Goal: Book appointment/travel/reservation

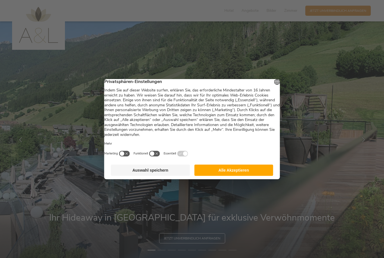
click at [160, 169] on button "Auswahl speichern" at bounding box center [150, 169] width 79 height 11
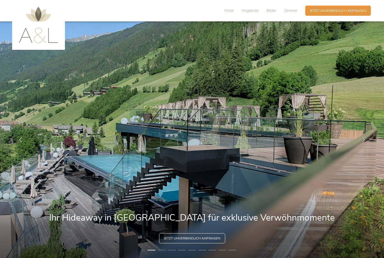
click at [291, 12] on span "Zimmer" at bounding box center [290, 10] width 13 height 5
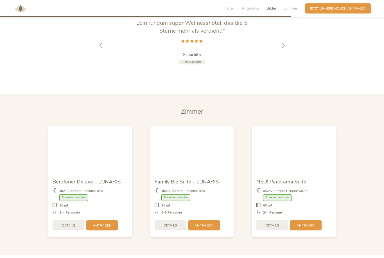
scroll to position [1059, 0]
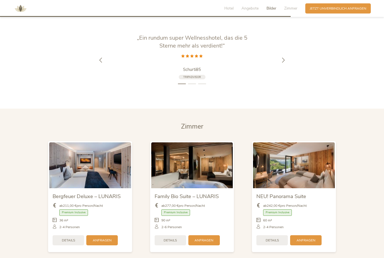
click at [269, 242] on span "Details" at bounding box center [272, 240] width 13 height 5
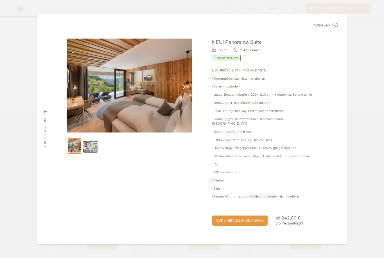
scroll to position [1055, 0]
click at [91, 153] on img at bounding box center [90, 146] width 14 height 14
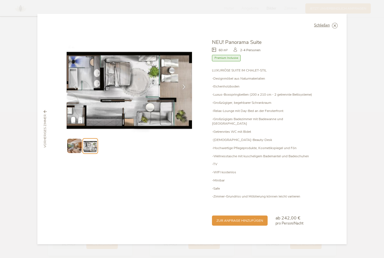
click at [78, 153] on img at bounding box center [74, 146] width 14 height 14
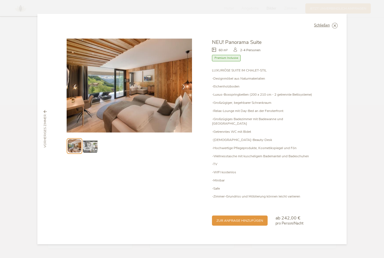
scroll to position [1063, 0]
click at [237, 223] on span "zur Anfrage hinzufügen" at bounding box center [239, 220] width 47 height 5
click at [338, 36] on div "Schließen NEU! Panorama Suite 60 m² Premium Inclusive" at bounding box center [191, 129] width 309 height 230
click at [331, 28] on div "Schließen" at bounding box center [326, 26] width 24 height 6
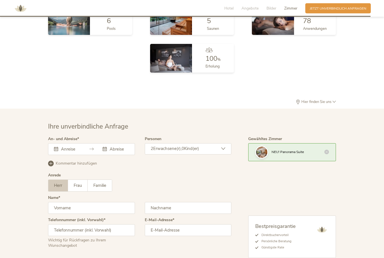
click at [66, 155] on div "[DATE] Mo Di Mi Do Fr Sa So 28 29 30 31 1 2 3 4 5 6 7 8 9 10 11 12 13 14 15 16 …" at bounding box center [91, 149] width 87 height 12
click at [66, 152] on input "text" at bounding box center [70, 149] width 21 height 6
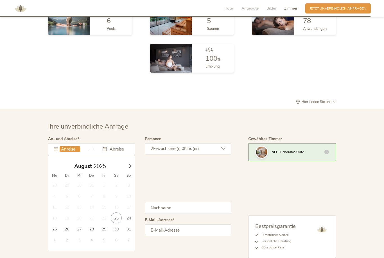
click at [133, 169] on span at bounding box center [130, 165] width 10 height 8
type input "19.09.2025"
type input "25.09.2025"
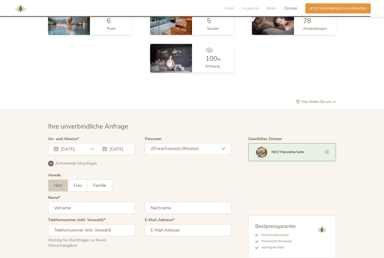
click at [73, 155] on div "19.09.2025 25.09.2025 September 2025 Mo Di Mi Do Fr Sa So 1 2 3 4 5 6 7 8 9 10 …" at bounding box center [91, 149] width 87 height 12
click at [56, 151] on icon at bounding box center [56, 149] width 4 height 4
click at [58, 152] on div "19.09.2025" at bounding box center [67, 149] width 26 height 6
click at [57, 155] on div "19.09.2025 25.09.2025" at bounding box center [91, 149] width 87 height 12
click at [58, 151] on icon at bounding box center [56, 149] width 4 height 4
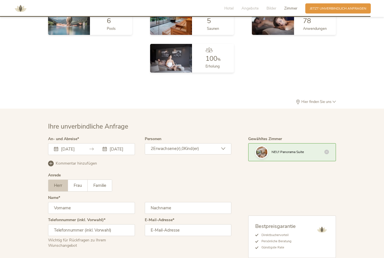
click at [103, 151] on icon at bounding box center [105, 149] width 4 height 4
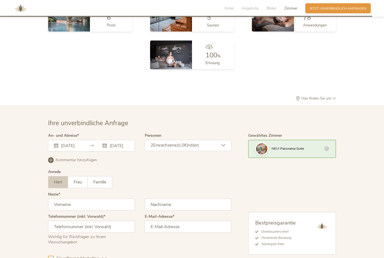
scroll to position [1351, 0]
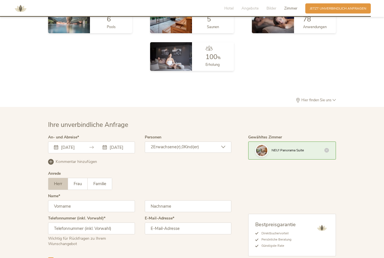
click at [57, 149] on icon at bounding box center [56, 147] width 4 height 4
click at [71, 153] on div "19.09.2025 25.09.2025 September 2025 Mo Di Mi Do Fr Sa So 1 2 3 4 5 6 7 8 9 10 …" at bounding box center [91, 147] width 87 height 12
click at [76, 153] on div "19.09.2025 25.09.2025 September 2025 Mo Di Mi Do Fr Sa So 1 2 3 4 5 6 7 8 9 10 …" at bounding box center [91, 147] width 87 height 12
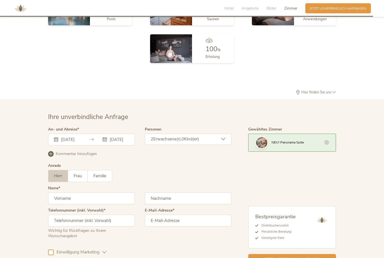
scroll to position [1357, 0]
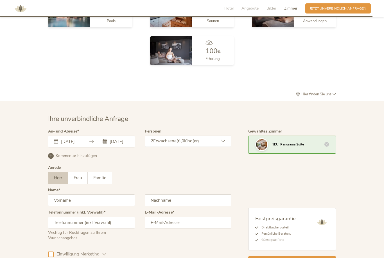
click at [57, 143] on icon at bounding box center [56, 141] width 4 height 4
click at [59, 144] on div "19.09.2025" at bounding box center [67, 142] width 26 height 6
click at [58, 144] on div "19.09.2025" at bounding box center [67, 142] width 26 height 6
click at [83, 147] on div "19.09.2025 25.09.2025" at bounding box center [91, 141] width 87 height 12
click at [91, 147] on div "19.09.2025 25.09.2025" at bounding box center [91, 141] width 87 height 12
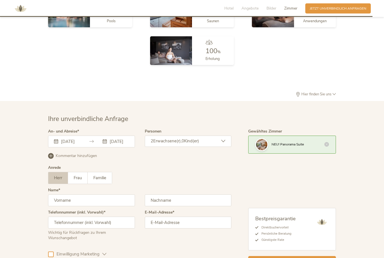
click at [111, 147] on div "19.09.2025 25.09.2025 September 2025 Mo Di Mi Do Fr Sa So 1 2 3 4 5 6 7 8 9 10 …" at bounding box center [91, 141] width 87 height 12
click at [118, 147] on div "19.09.2025 25.09.2025 September 2025 Mo Di Mi Do Fr Sa So 1 2 3 4 5 6 7 8 9 10 …" at bounding box center [91, 141] width 87 height 12
click at [64, 147] on div "19.09.2025 25.09.2025 September 2025 Mo Di Mi Do Fr Sa So 1 2 3 4 5 6 7 8 9 10 …" at bounding box center [91, 141] width 87 height 12
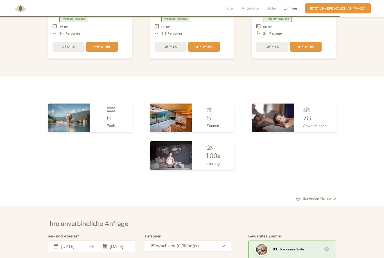
scroll to position [1246, 0]
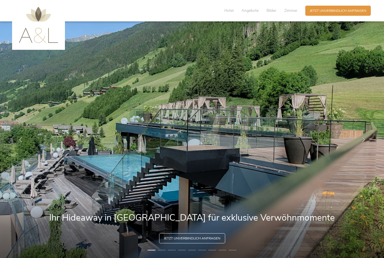
click at [288, 11] on span "Zimmer" at bounding box center [290, 10] width 13 height 5
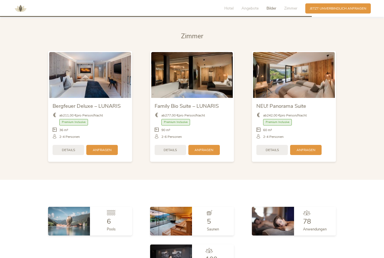
scroll to position [1148, 0]
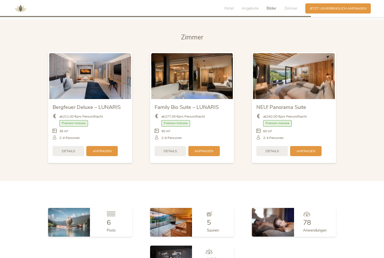
click at [305, 153] on span "Anfragen" at bounding box center [305, 151] width 19 height 5
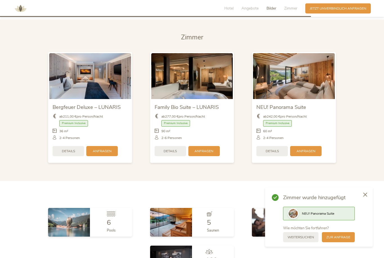
click at [269, 153] on span "Details" at bounding box center [272, 151] width 13 height 5
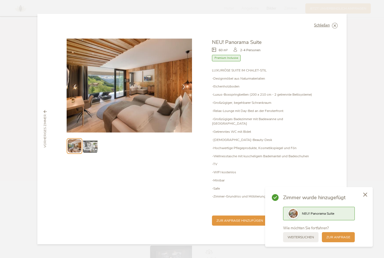
click at [239, 218] on span "zur Anfrage hinzufügen" at bounding box center [239, 220] width 47 height 5
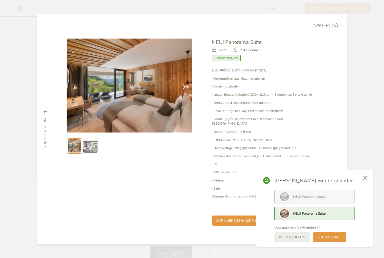
click at [367, 179] on div at bounding box center [364, 178] width 15 height 16
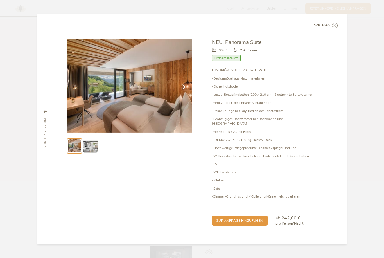
click at [329, 27] on span "Schließen" at bounding box center [322, 26] width 16 height 4
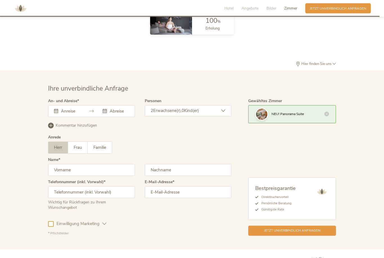
scroll to position [1387, 0]
click at [60, 117] on div "[DATE] Mo Di Mi Do Fr Sa So 28 29 30 31 1 2 3 4 5 6 7 8 9 10 11 12 13 14 15 16 …" at bounding box center [91, 111] width 87 height 12
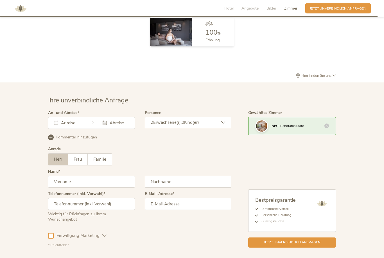
click at [62, 129] on div "[DATE] Mo Di Mi Do Fr Sa So 28 29 30 31 1 2 3 4 5 6 7 8 9 10 11 12 13 14 15 16 …" at bounding box center [91, 123] width 87 height 12
click at [89, 125] on icon at bounding box center [91, 123] width 4 height 4
click at [64, 129] on div "Dieses Feld muss ausgefüllt werden. [DATE] Mo Di Mi Do Fr Sa So 28 29 30 31 1 2…" at bounding box center [91, 123] width 87 height 12
click at [58, 129] on div "Dieses Feld muss ausgefüllt werden." at bounding box center [91, 123] width 87 height 12
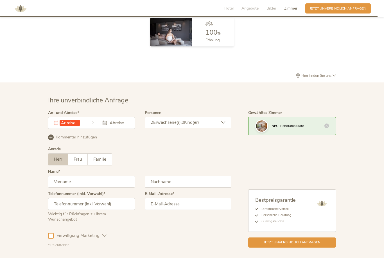
click at [58, 126] on div "Dieses Feld muss ausgefüllt werden." at bounding box center [67, 123] width 26 height 6
click at [110, 129] on div "Dieses Feld muss ausgefüllt werden." at bounding box center [91, 123] width 87 height 12
click at [108, 129] on div "Dieses Feld muss ausgefüllt werden. [DATE] Mo Di Mi Do Fr Sa So 28 29 30 31 1 2…" at bounding box center [91, 123] width 87 height 12
click at [114, 129] on div "Dieses Feld muss ausgefüllt werden. [DATE] Mo Di Mi Do Fr Sa So 28 29 30 31 1 2…" at bounding box center [91, 123] width 87 height 12
click at [56, 125] on icon at bounding box center [56, 123] width 4 height 4
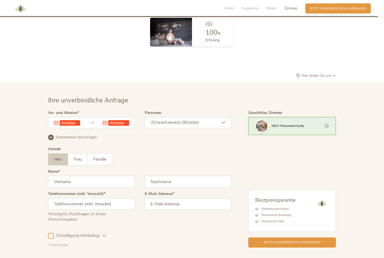
click at [114, 129] on div "Dieses Feld muss ausgefüllt werden. Dieses Feld muss ausgefüllt werden. [DATE] …" at bounding box center [91, 123] width 87 height 12
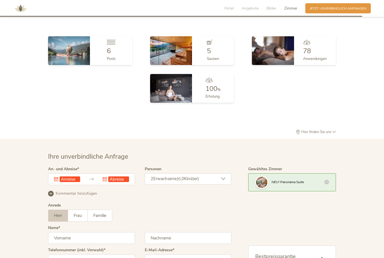
scroll to position [1318, 0]
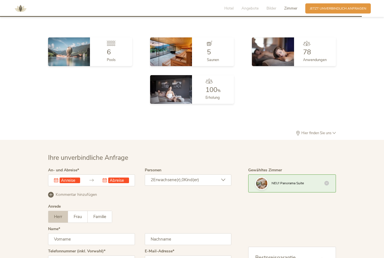
click at [225, 185] on div "2 Erwachsene(r), 0 Kind(er)" at bounding box center [188, 179] width 87 height 11
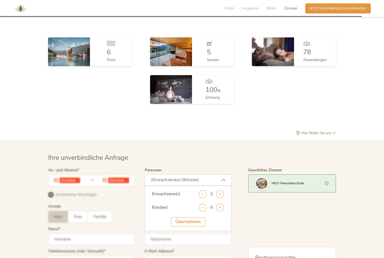
click at [223, 182] on icon at bounding box center [223, 180] width 4 height 4
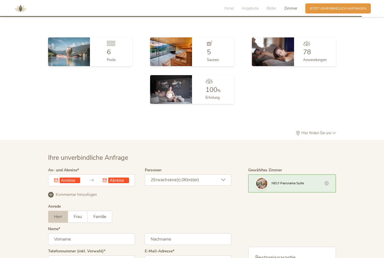
click at [71, 186] on div "Dieses Feld muss ausgefüllt werden. Dieses Feld muss ausgefüllt werden. [DATE] …" at bounding box center [91, 180] width 87 height 12
click at [56, 182] on icon at bounding box center [56, 180] width 4 height 4
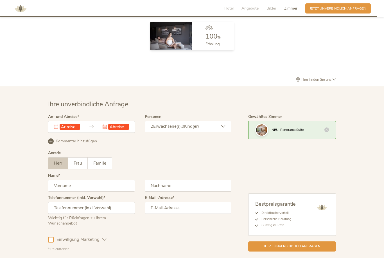
scroll to position [1379, 0]
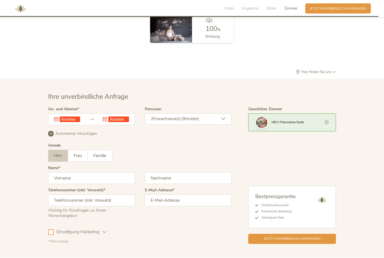
click at [67, 122] on input "text" at bounding box center [70, 119] width 21 height 6
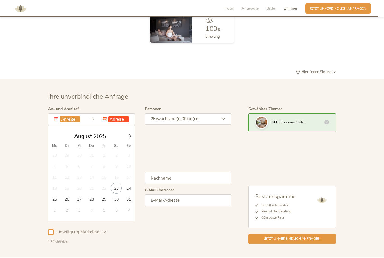
click at [127, 139] on span at bounding box center [130, 135] width 10 height 8
type input "[DATE]"
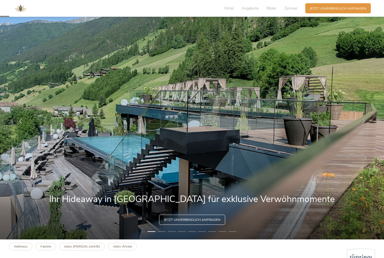
scroll to position [0, 0]
